Goal: Transaction & Acquisition: Purchase product/service

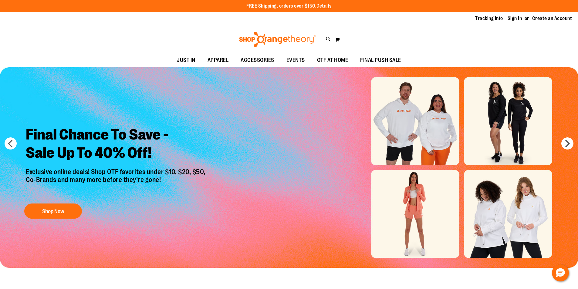
type input "**********"
click at [517, 16] on link "Sign In" at bounding box center [515, 18] width 15 height 7
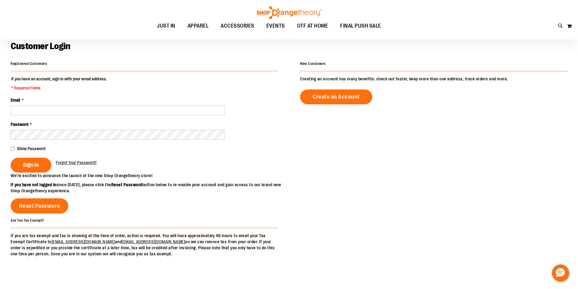
scroll to position [50, 0]
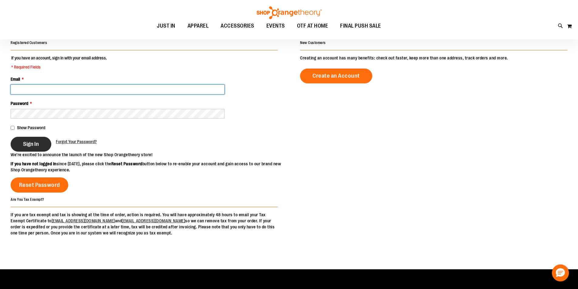
type input "**********"
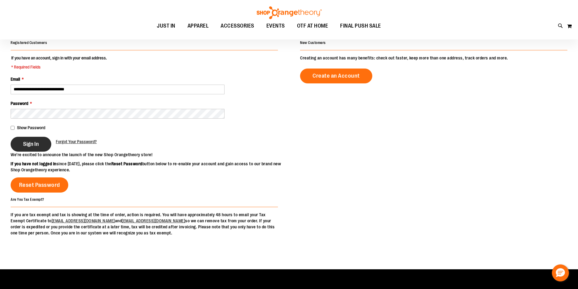
type input "**********"
click at [34, 147] on span "Sign In" at bounding box center [31, 144] width 16 height 7
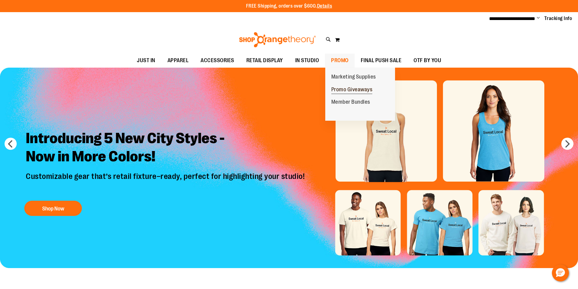
type input "**********"
click at [347, 88] on span "Promo Giveaways" at bounding box center [352, 91] width 41 height 8
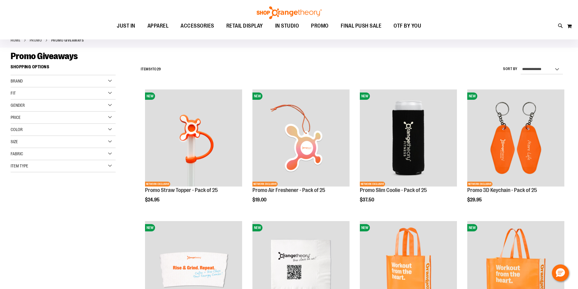
scroll to position [101, 0]
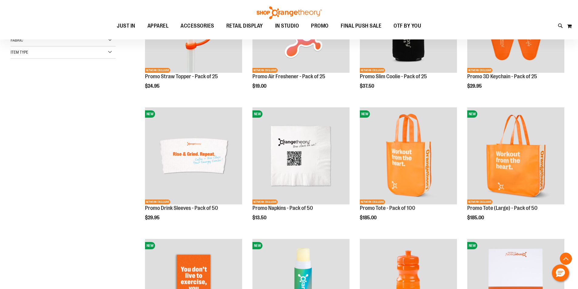
scroll to position [253, 0]
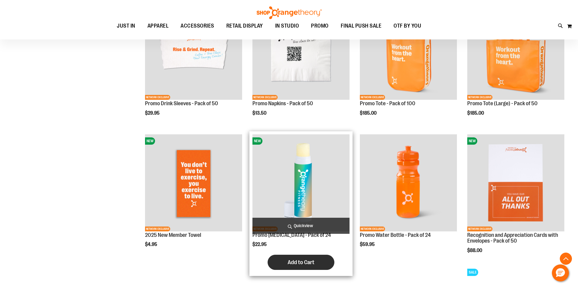
type input "**********"
click at [294, 264] on span "Add to Cart" at bounding box center [301, 262] width 27 height 7
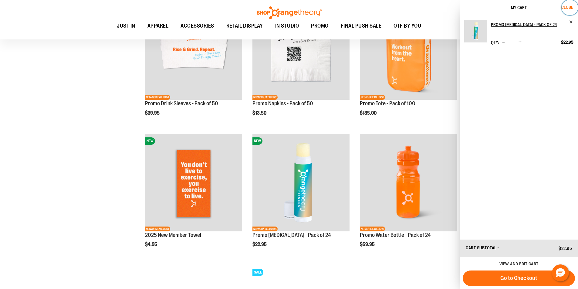
click at [568, 6] on span "Close" at bounding box center [568, 7] width 12 height 5
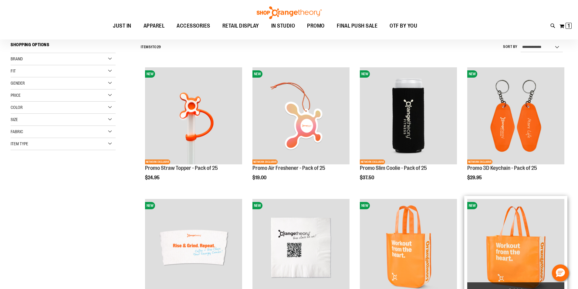
scroll to position [50, 0]
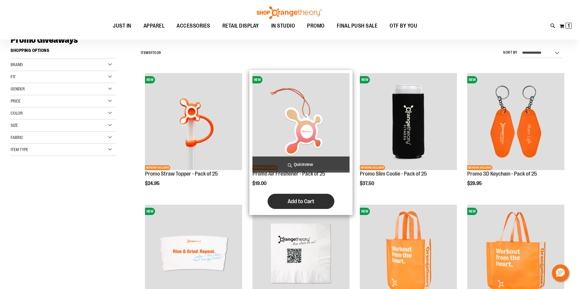
click at [313, 203] on span "Add to Cart" at bounding box center [301, 201] width 27 height 7
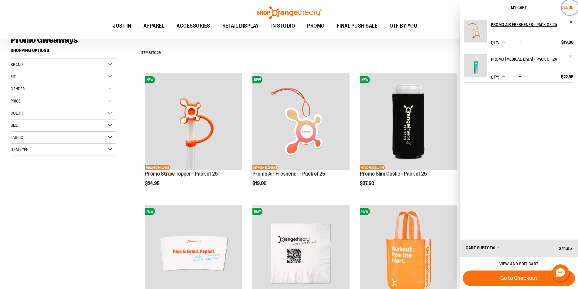
click at [571, 7] on span "Close" at bounding box center [568, 7] width 12 height 5
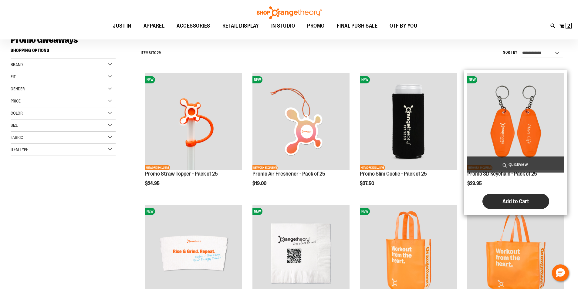
click at [516, 204] on span "Add to Cart" at bounding box center [516, 201] width 27 height 7
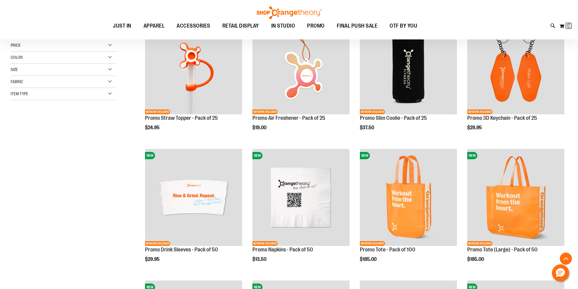
scroll to position [152, 0]
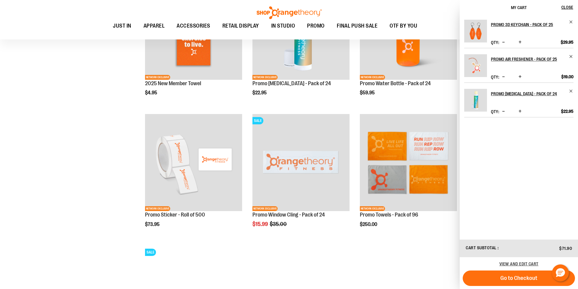
scroll to position [105, 0]
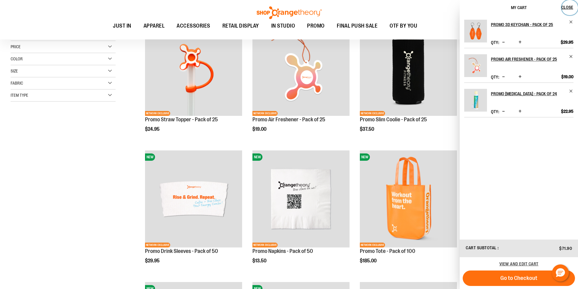
click at [568, 6] on span "Close" at bounding box center [568, 7] width 12 height 5
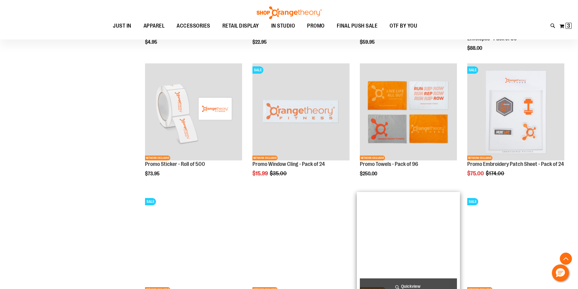
scroll to position [510, 0]
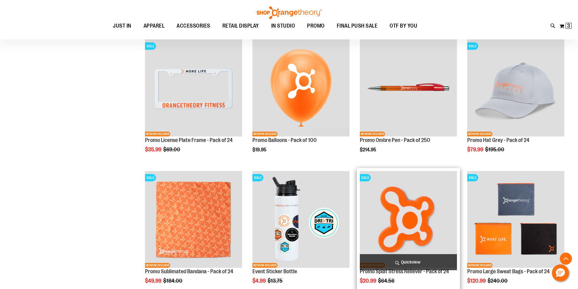
scroll to position [662, 0]
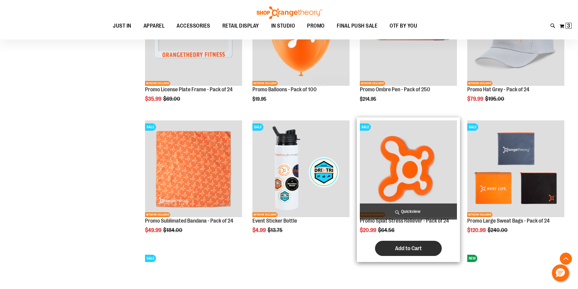
click at [411, 250] on span "Add to Cart" at bounding box center [408, 248] width 27 height 7
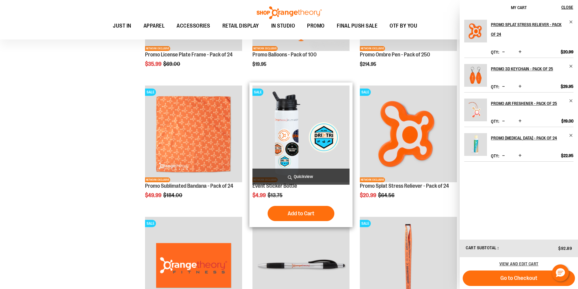
scroll to position [763, 0]
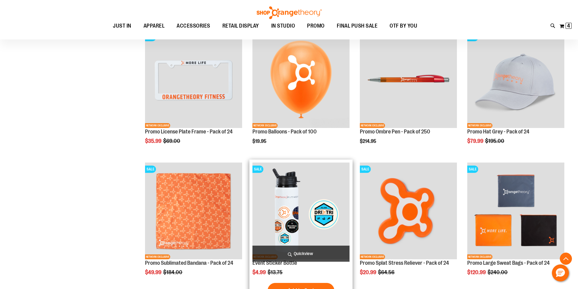
scroll to position [611, 0]
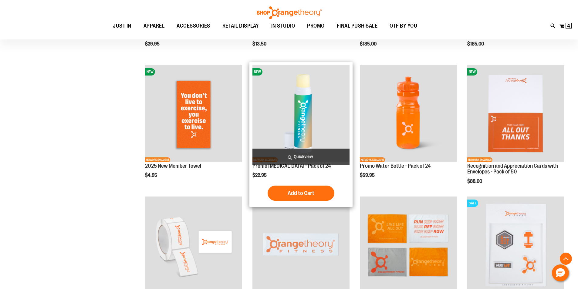
scroll to position [307, 0]
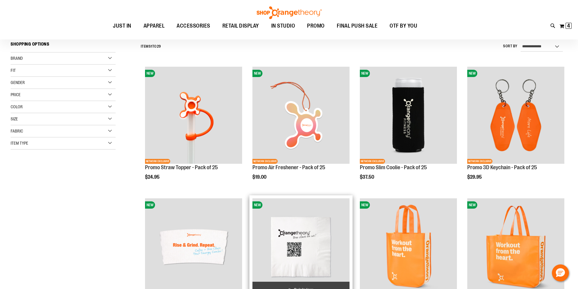
scroll to position [4, 0]
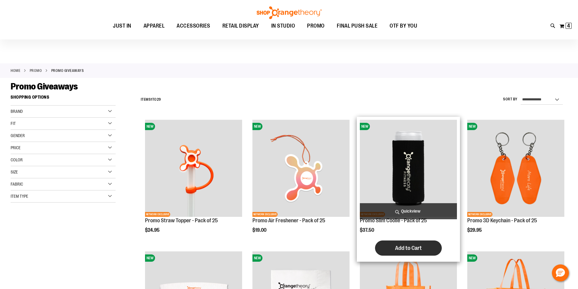
click at [411, 249] on span "Add to Cart" at bounding box center [408, 248] width 27 height 7
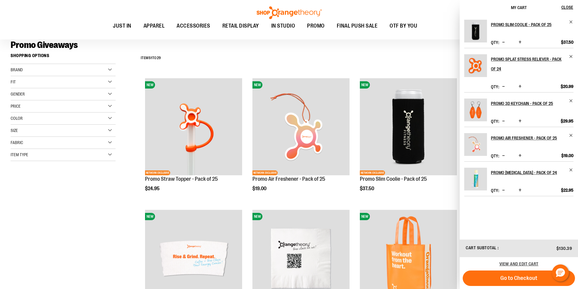
scroll to position [0, 0]
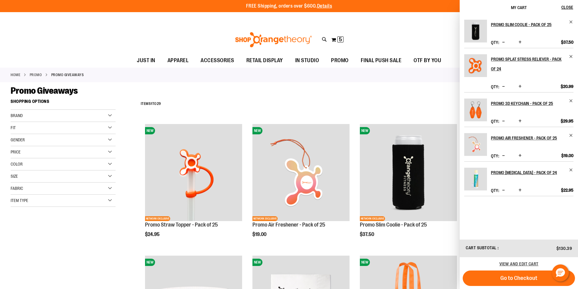
click at [520, 190] on span "Increase product quantity" at bounding box center [520, 190] width 3 height 6
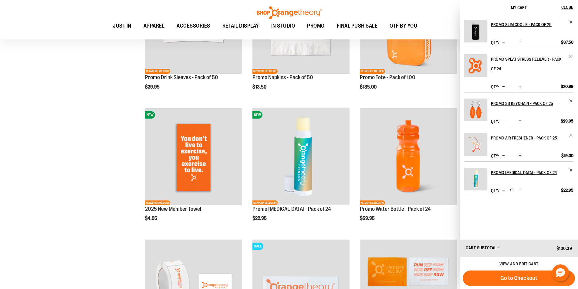
scroll to position [405, 0]
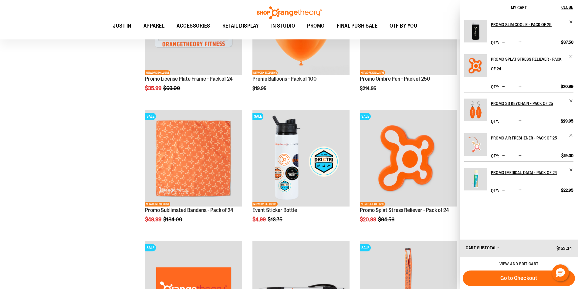
scroll to position [658, 0]
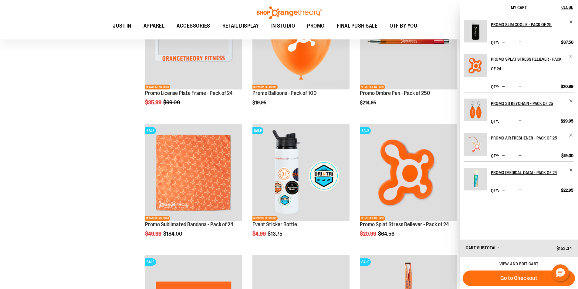
click at [519, 41] on span "Increase product quantity" at bounding box center [520, 42] width 3 height 6
click at [520, 87] on span "Increase product quantity" at bounding box center [520, 86] width 3 height 6
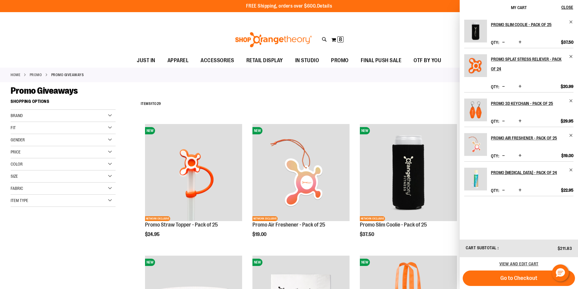
click at [323, 6] on link "Details" at bounding box center [324, 5] width 15 height 5
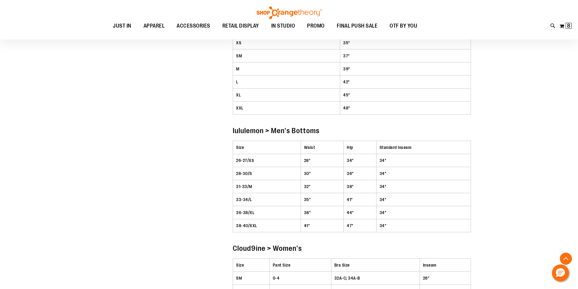
scroll to position [1285, 0]
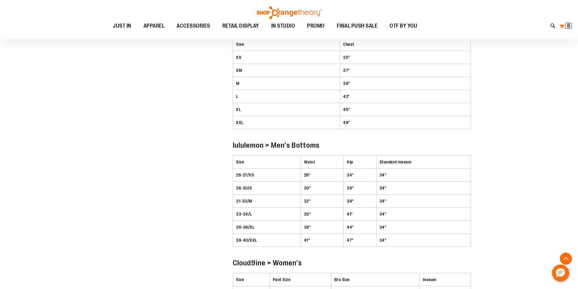
type input "**********"
click at [563, 25] on button "My Cart 8 8 items" at bounding box center [566, 26] width 13 height 10
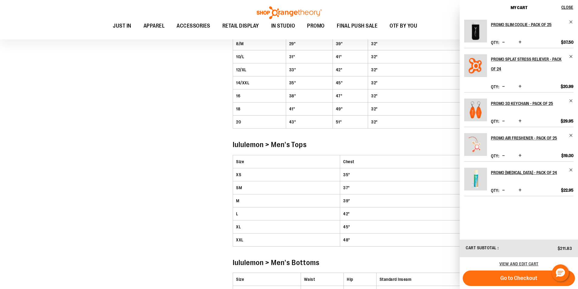
scroll to position [1133, 0]
